Goal: Task Accomplishment & Management: Use online tool/utility

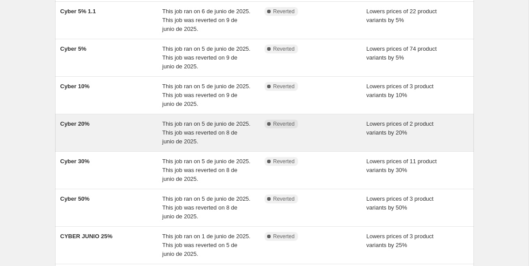
scroll to position [276, 0]
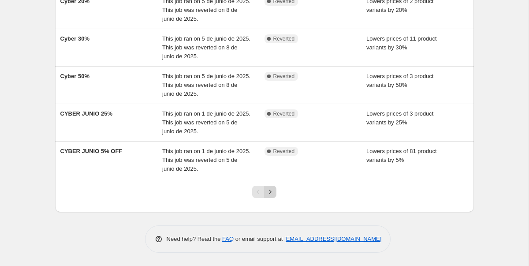
click at [273, 190] on icon "Next" at bounding box center [270, 191] width 9 height 9
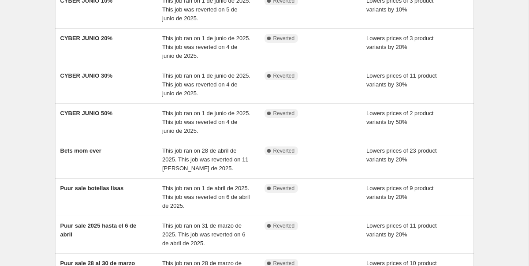
scroll to position [261, 0]
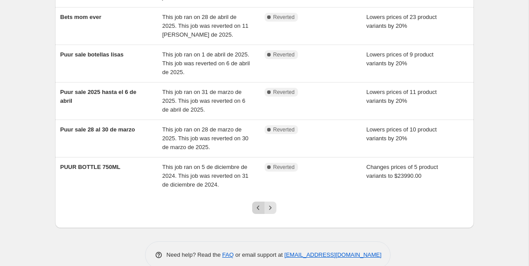
click at [258, 207] on icon "Previous" at bounding box center [258, 207] width 9 height 9
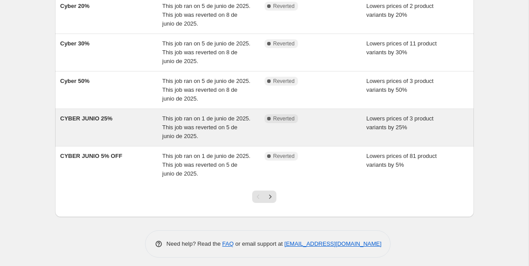
scroll to position [276, 0]
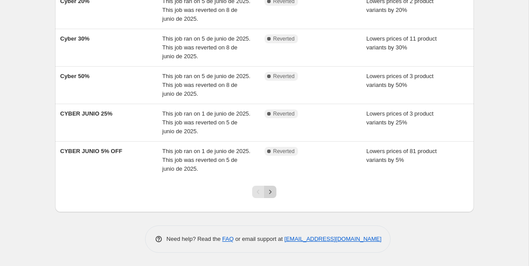
click at [274, 188] on icon "Next" at bounding box center [270, 191] width 9 height 9
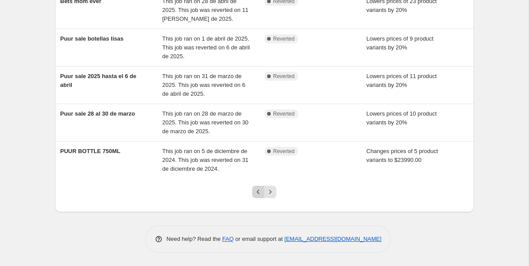
click at [254, 190] on icon "Previous" at bounding box center [258, 191] width 9 height 9
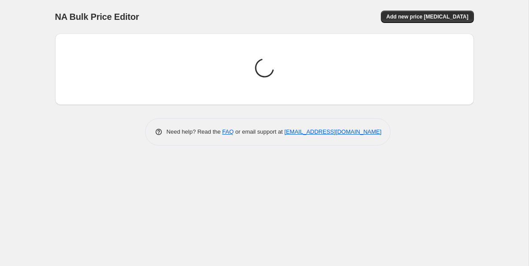
scroll to position [0, 0]
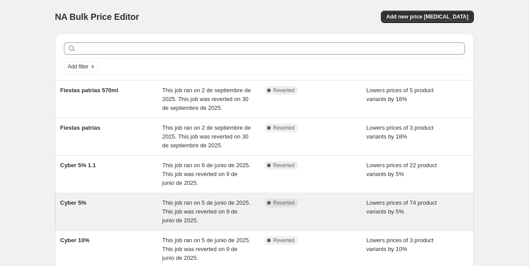
click at [129, 201] on div "Cyber 5%" at bounding box center [111, 211] width 102 height 26
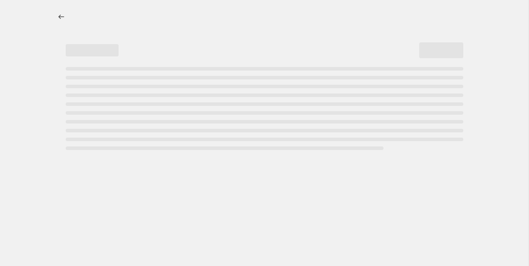
select select "percentage"
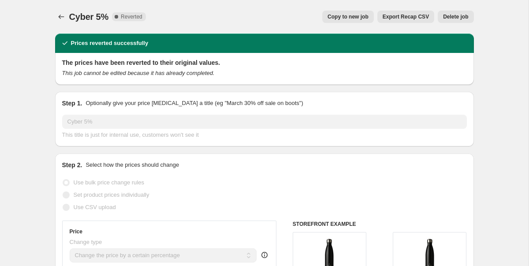
click at [57, 12] on icon "Price change jobs" at bounding box center [61, 16] width 9 height 9
